Goal: Transaction & Acquisition: Book appointment/travel/reservation

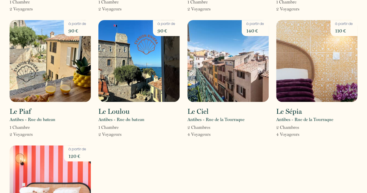
scroll to position [136, 0]
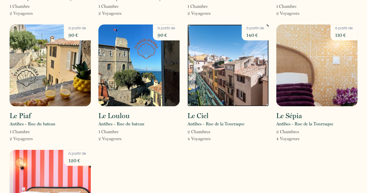
click at [198, 106] on img at bounding box center [228, 65] width 81 height 82
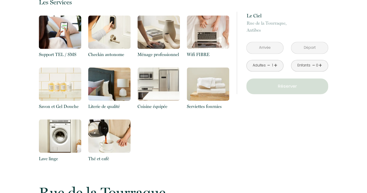
scroll to position [410, 0]
click at [57, 35] on img at bounding box center [60, 31] width 42 height 33
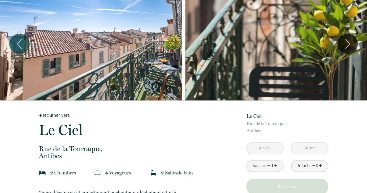
scroll to position [5, 0]
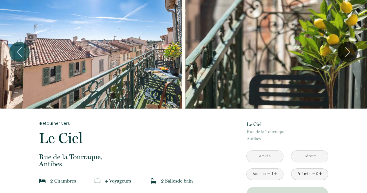
click at [262, 158] on input "text" at bounding box center [265, 156] width 37 height 11
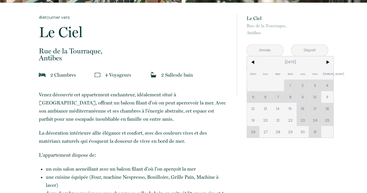
scroll to position [125, 0]
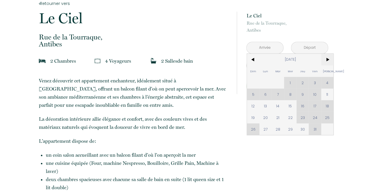
click at [327, 62] on span ">" at bounding box center [328, 60] width 12 height 12
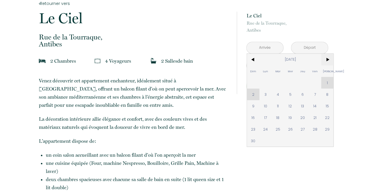
click at [327, 62] on span ">" at bounding box center [328, 60] width 12 height 12
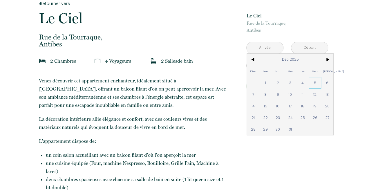
click at [311, 82] on span "5" at bounding box center [315, 83] width 12 height 12
type input "[DATE]"
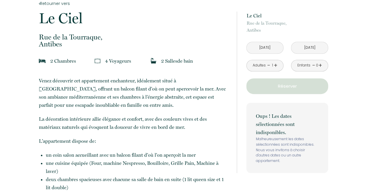
click at [327, 82] on button "Réserver" at bounding box center [288, 86] width 82 height 16
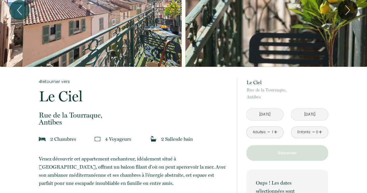
scroll to position [47, 0]
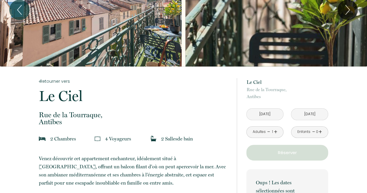
click at [302, 113] on input "[DATE]" at bounding box center [310, 114] width 37 height 11
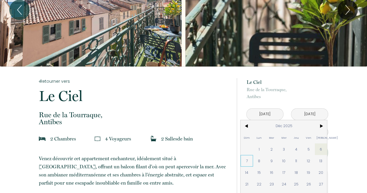
click at [248, 159] on span "7" at bounding box center [247, 161] width 12 height 12
type input "[DATE]"
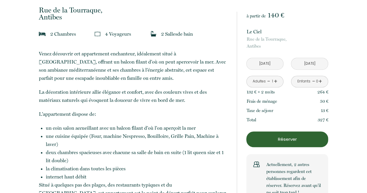
scroll to position [0, 0]
